Goal: Task Accomplishment & Management: Manage account settings

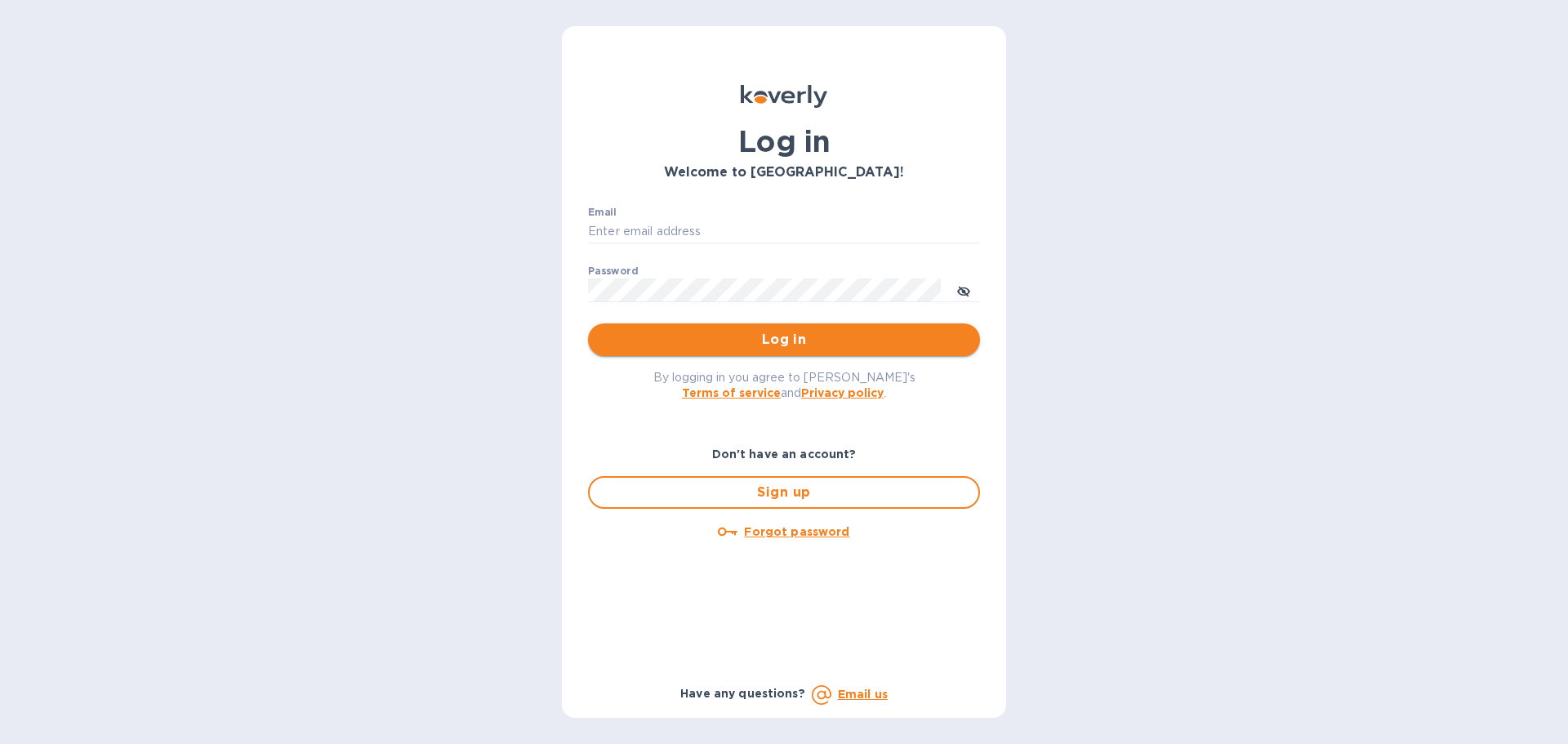
type input "[EMAIL_ADDRESS][DOMAIN_NAME]"
click at [670, 332] on span "Log in" at bounding box center [784, 340] width 366 height 20
